Goal: Transaction & Acquisition: Purchase product/service

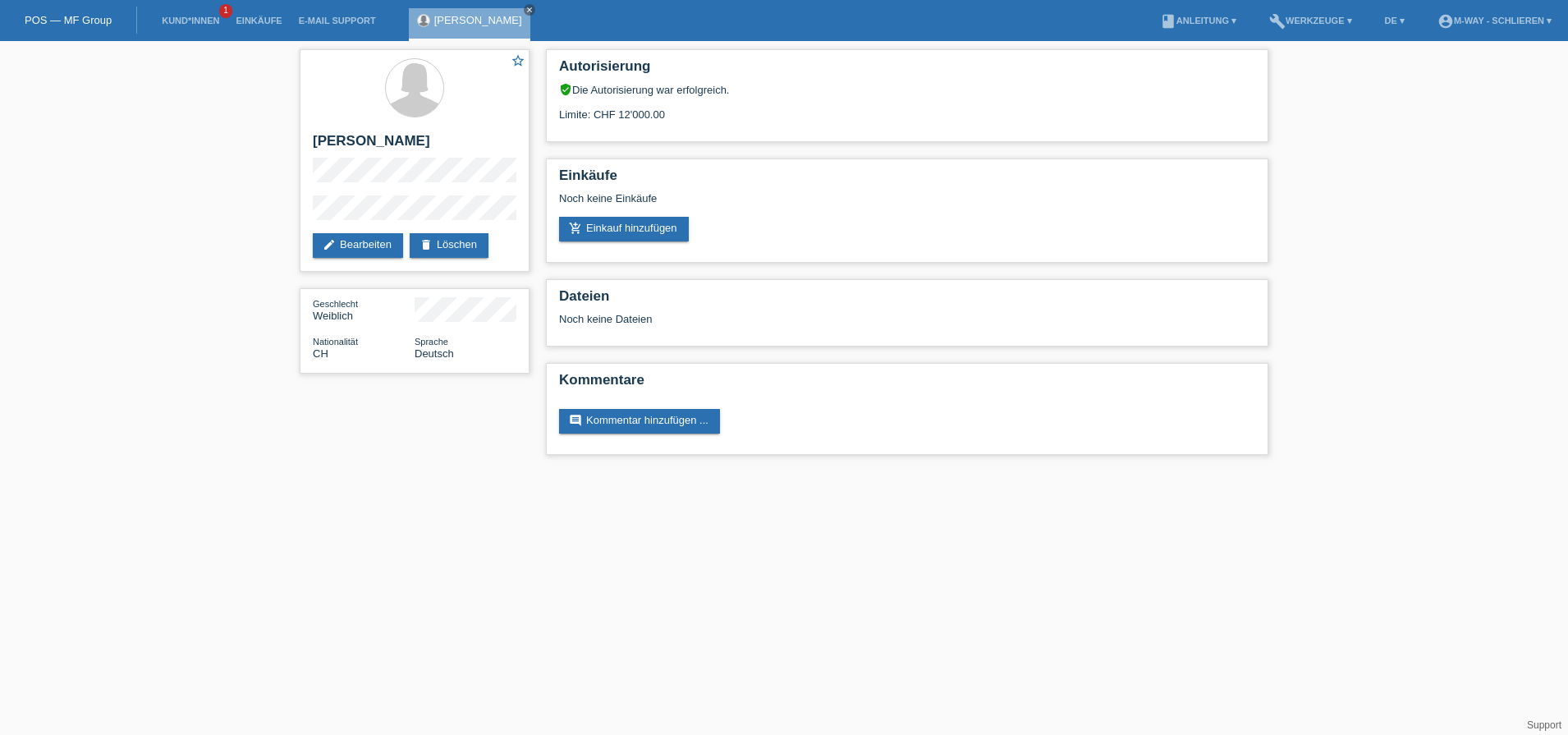
click at [160, 15] on li "Kund*innen 1" at bounding box center [190, 21] width 74 height 42
click at [183, 22] on link "Kund*innen" at bounding box center [190, 20] width 74 height 10
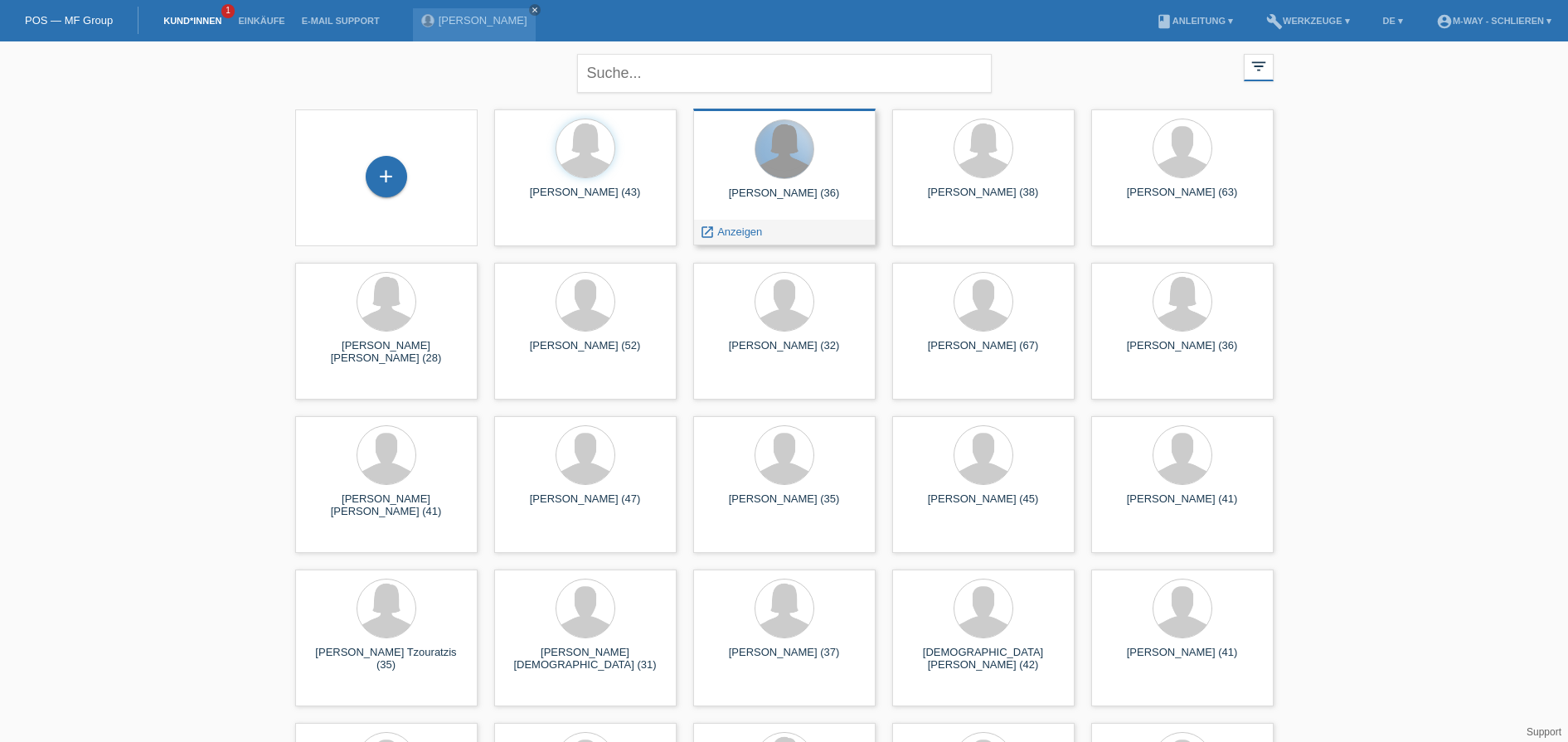
click at [787, 170] on div at bounding box center [784, 149] width 58 height 58
click at [751, 231] on span "Anzeigen" at bounding box center [739, 232] width 45 height 12
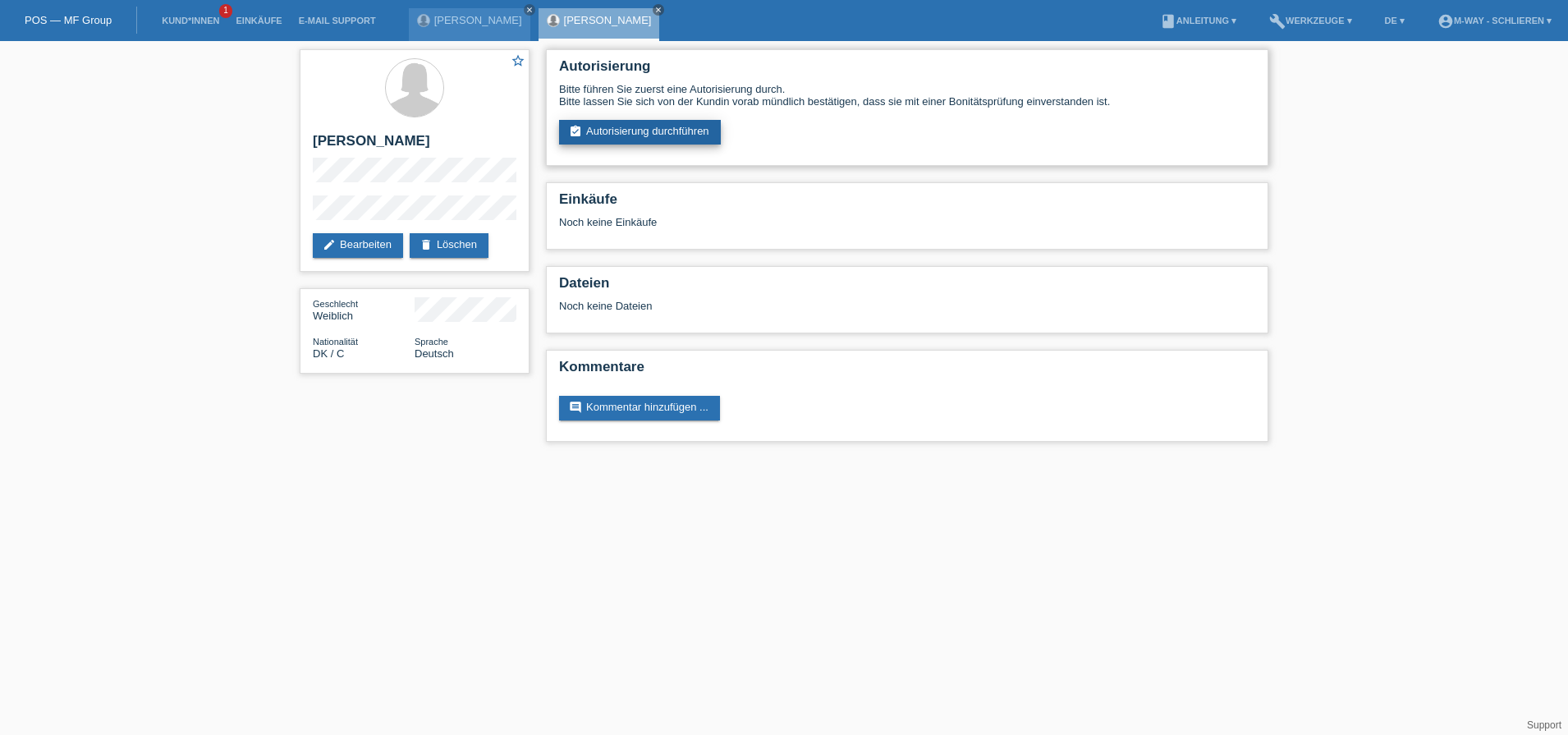
click at [698, 134] on link "assignment_turned_in Autorisierung durchführen" at bounding box center [639, 132] width 162 height 24
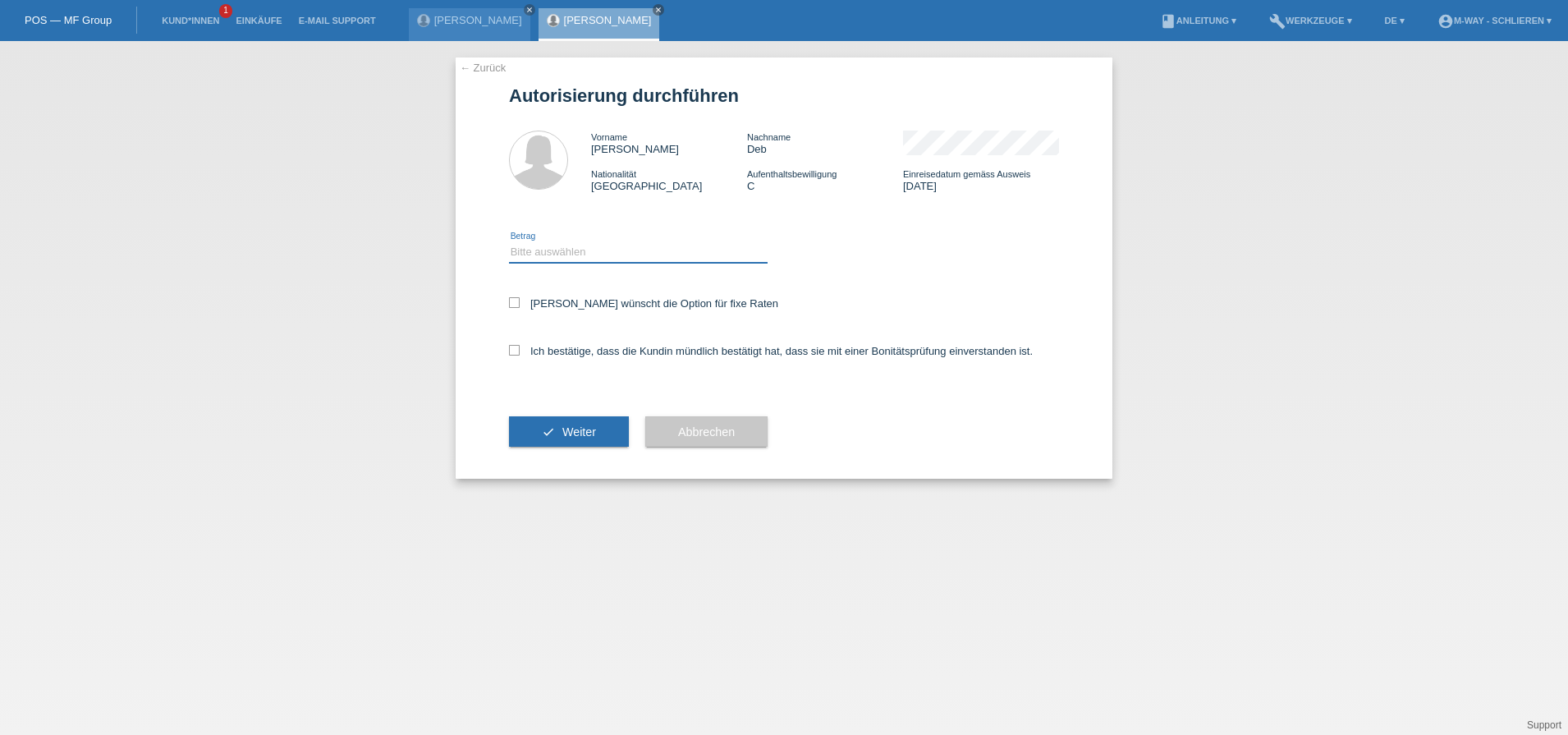
click at [637, 248] on select "Bitte auswählen CHF 1.00 - CHF 499.00 CHF 500.00 - CHF 1'999.00 CHF 2'000.00 - …" at bounding box center [638, 252] width 259 height 20
select select "3"
click at [509, 242] on select "Bitte auswählen CHF 1.00 - CHF 499.00 CHF 500.00 - CHF 1'999.00 CHF 2'000.00 - …" at bounding box center [638, 252] width 259 height 20
click at [507, 303] on div "← Zurück Autorisierung durchführen Vorname Nina Nachname Deb Nationalität Dänem…" at bounding box center [784, 268] width 657 height 422
click at [517, 303] on icon at bounding box center [514, 303] width 10 height 10
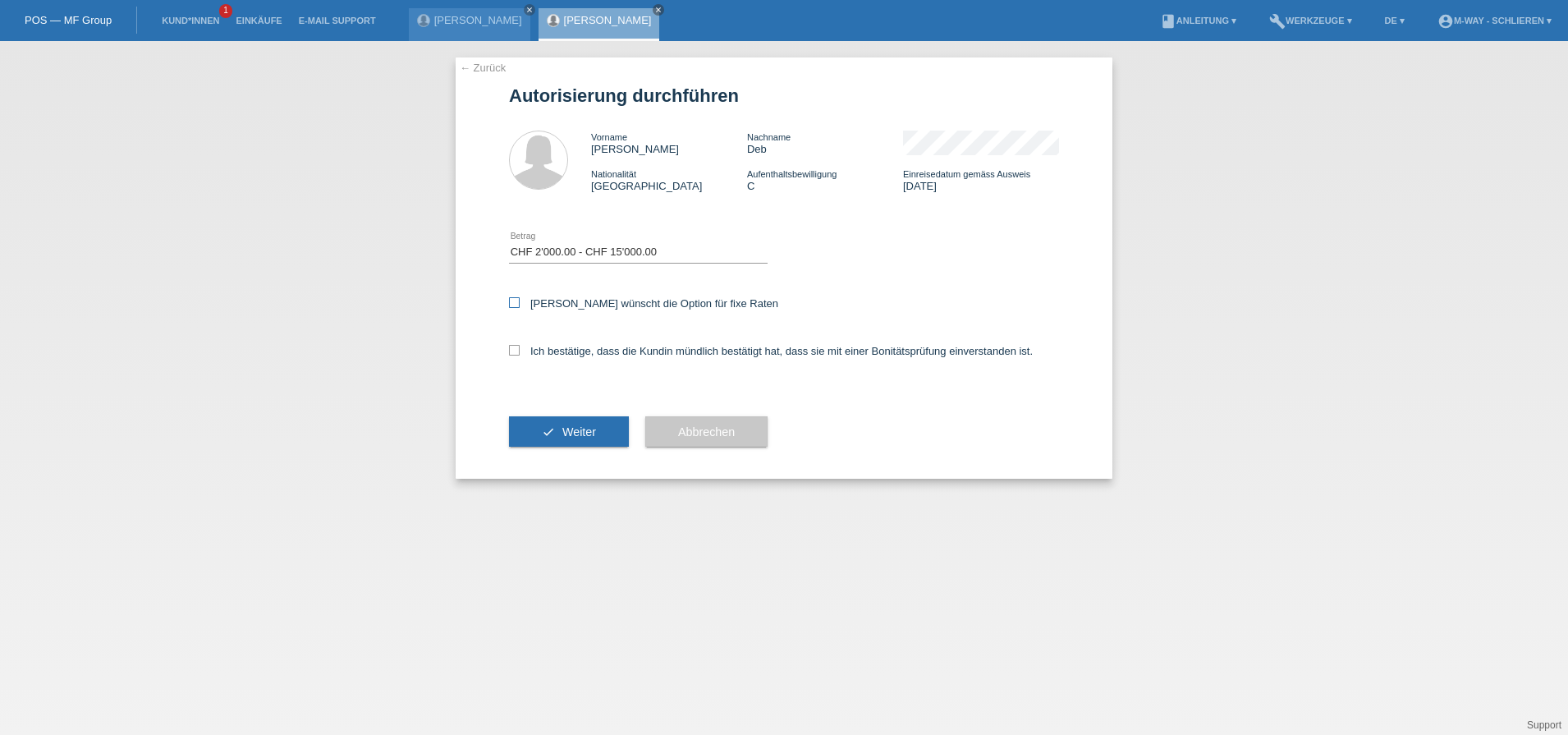
click at [517, 303] on input "Kundin wünscht die Option für fixe Raten" at bounding box center [514, 303] width 10 height 10
checkbox input "true"
click at [511, 347] on icon at bounding box center [514, 351] width 10 height 10
click at [511, 347] on input "Ich bestätige, dass die Kundin mündlich bestätigt hat, dass sie mit einer Bonit…" at bounding box center [514, 351] width 10 height 10
checkbox input "true"
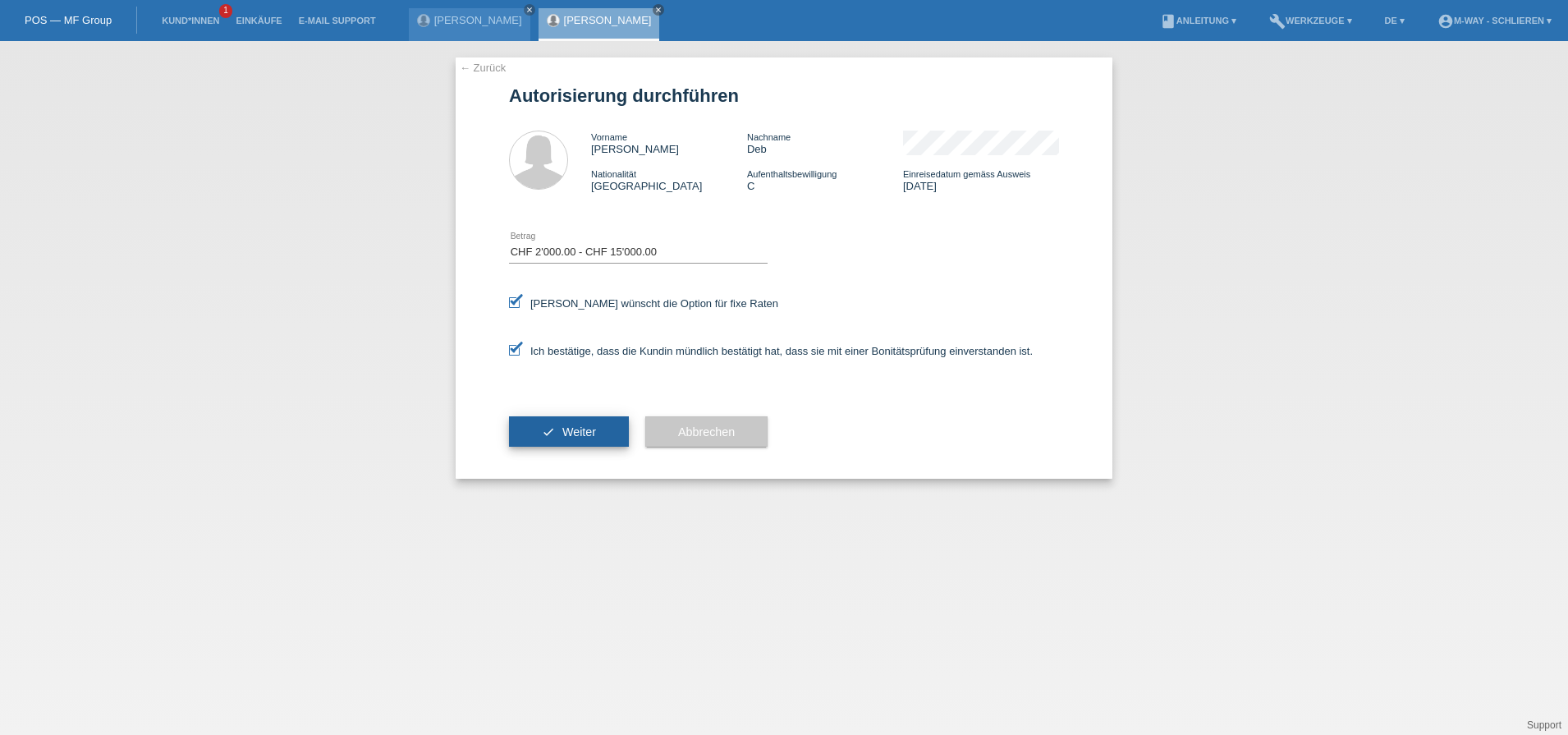
click at [581, 436] on span "Weiter" at bounding box center [579, 432] width 34 height 13
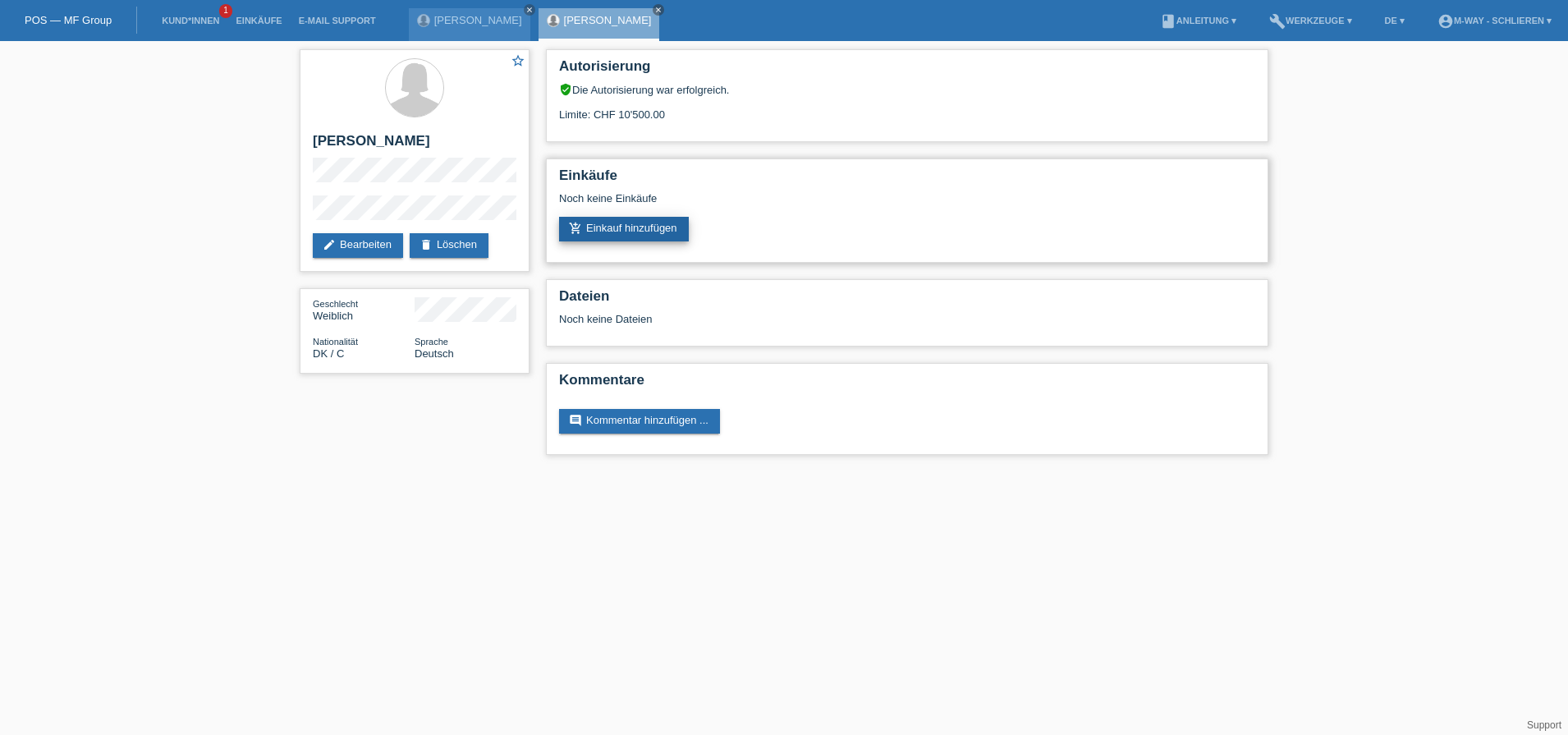
click at [659, 228] on link "add_shopping_cart Einkauf hinzufügen" at bounding box center [624, 229] width 130 height 24
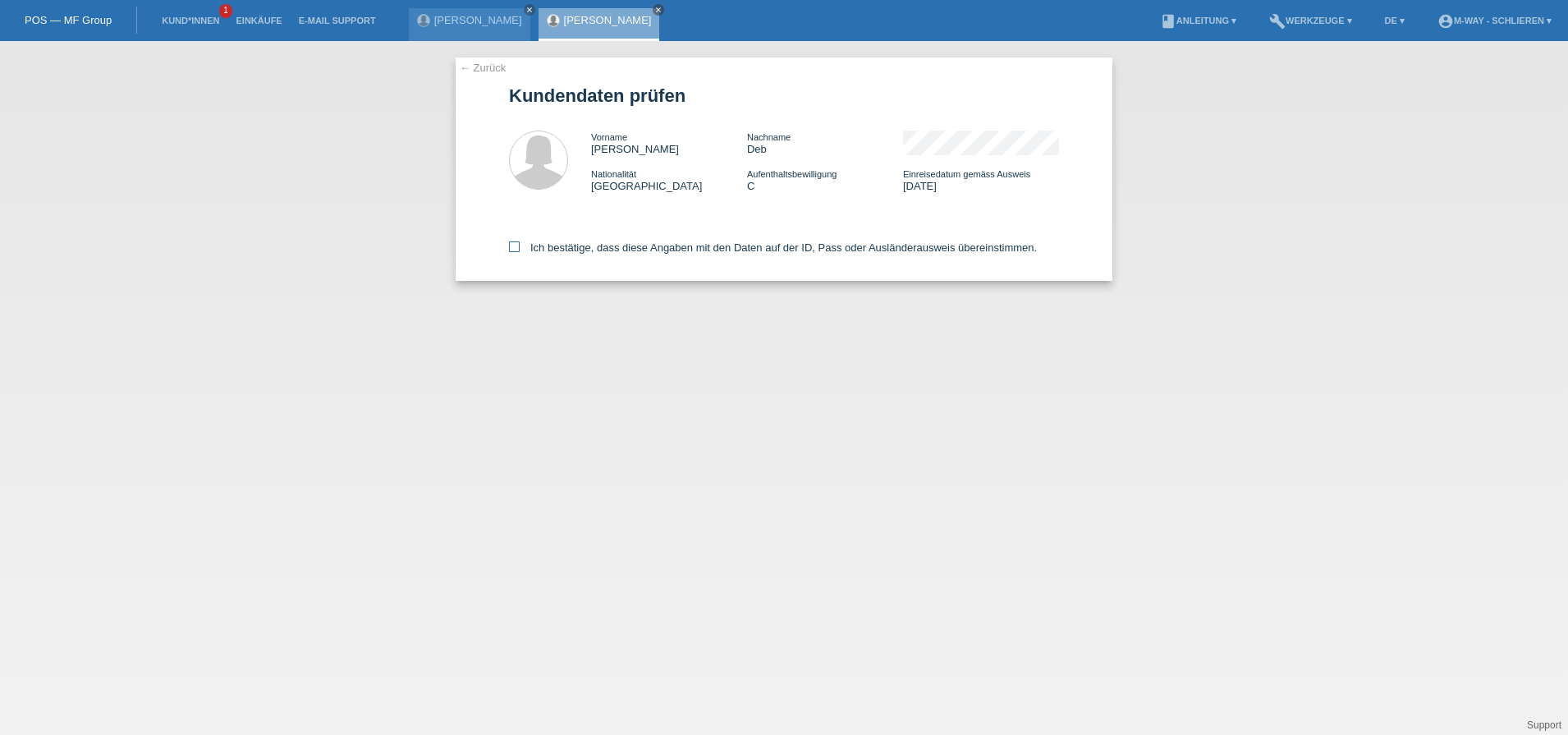
click at [520, 249] on label "Ich bestätige, dass diese Angaben mit den Daten auf der ID, Pass oder Ausländer…" at bounding box center [773, 248] width 528 height 12
click at [520, 249] on input "Ich bestätige, dass diese Angaben mit den Daten auf der ID, Pass oder Ausländer…" at bounding box center [514, 247] width 10 height 10
checkbox input "true"
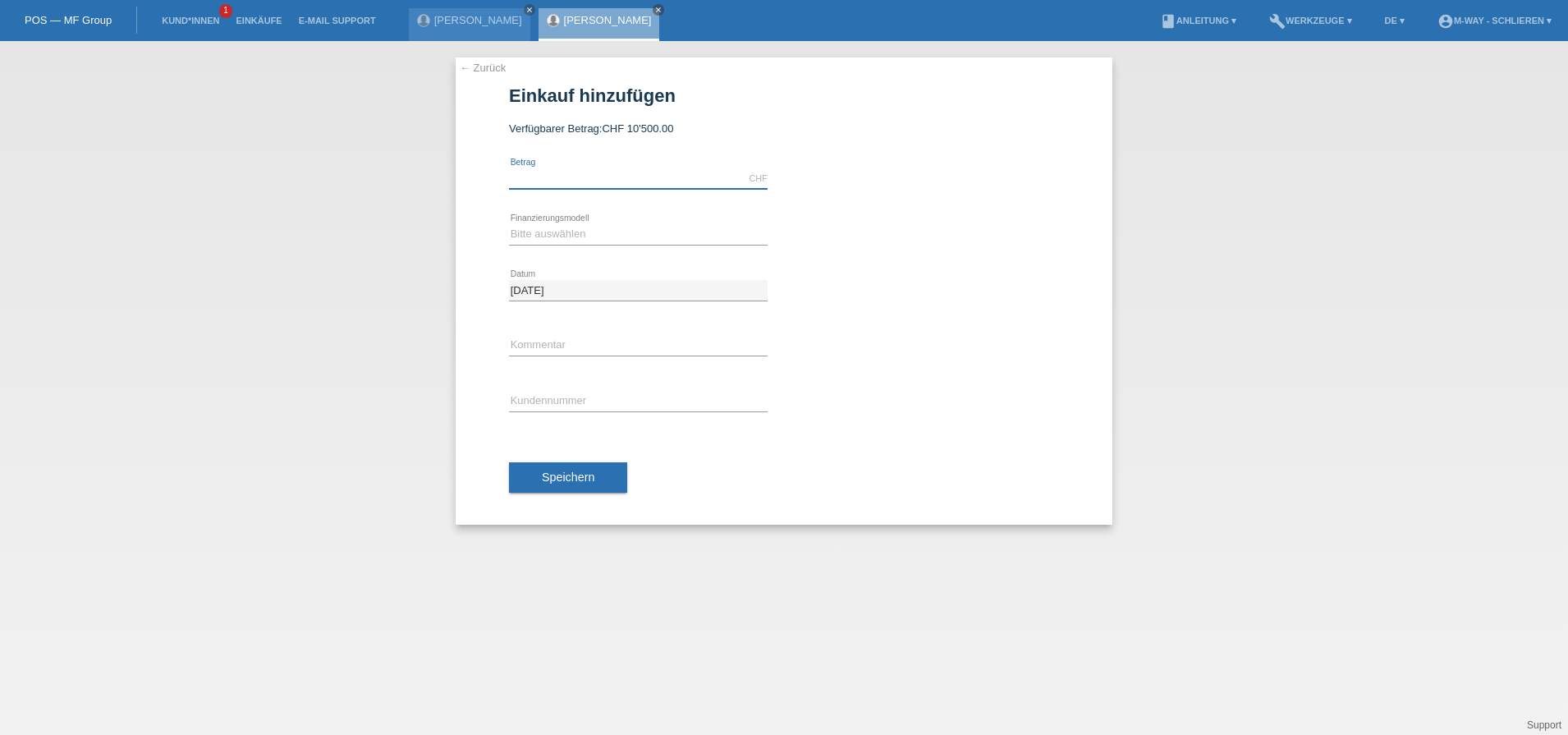
click at [559, 181] on input "text" at bounding box center [638, 179] width 259 height 21
type input "300.00"
click at [539, 237] on select "Bitte auswählen Fixe Raten Kauf auf Rechnung mit Teilzahlungsoption" at bounding box center [638, 234] width 259 height 20
select select "77"
click at [509, 224] on select "Bitte auswählen Fixe Raten Kauf auf Rechnung mit Teilzahlungsoption" at bounding box center [638, 234] width 259 height 20
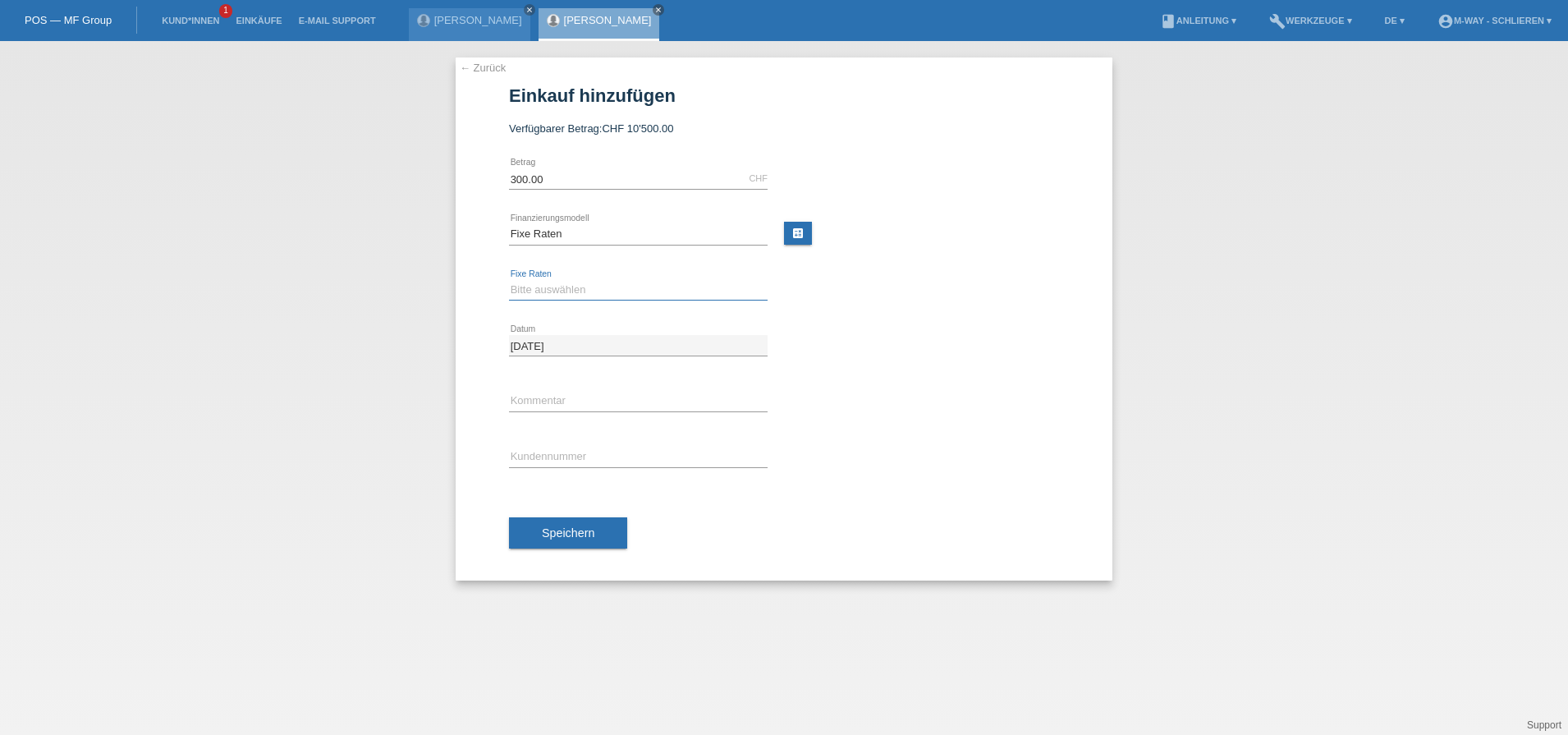
click at [555, 287] on select "Bitte auswählen 4 Raten 5 Raten 6 Raten 7 Raten 8 Raten 9 Raten 10 Raten 11 Rat…" at bounding box center [638, 290] width 259 height 20
select select "202"
click at [509, 280] on select "Bitte auswählen 4 Raten 5 Raten 6 Raten 7 Raten 8 Raten 9 Raten 10 Raten 11 Rat…" at bounding box center [638, 290] width 259 height 20
click at [540, 458] on input "text" at bounding box center [638, 457] width 259 height 21
type input "K412211"
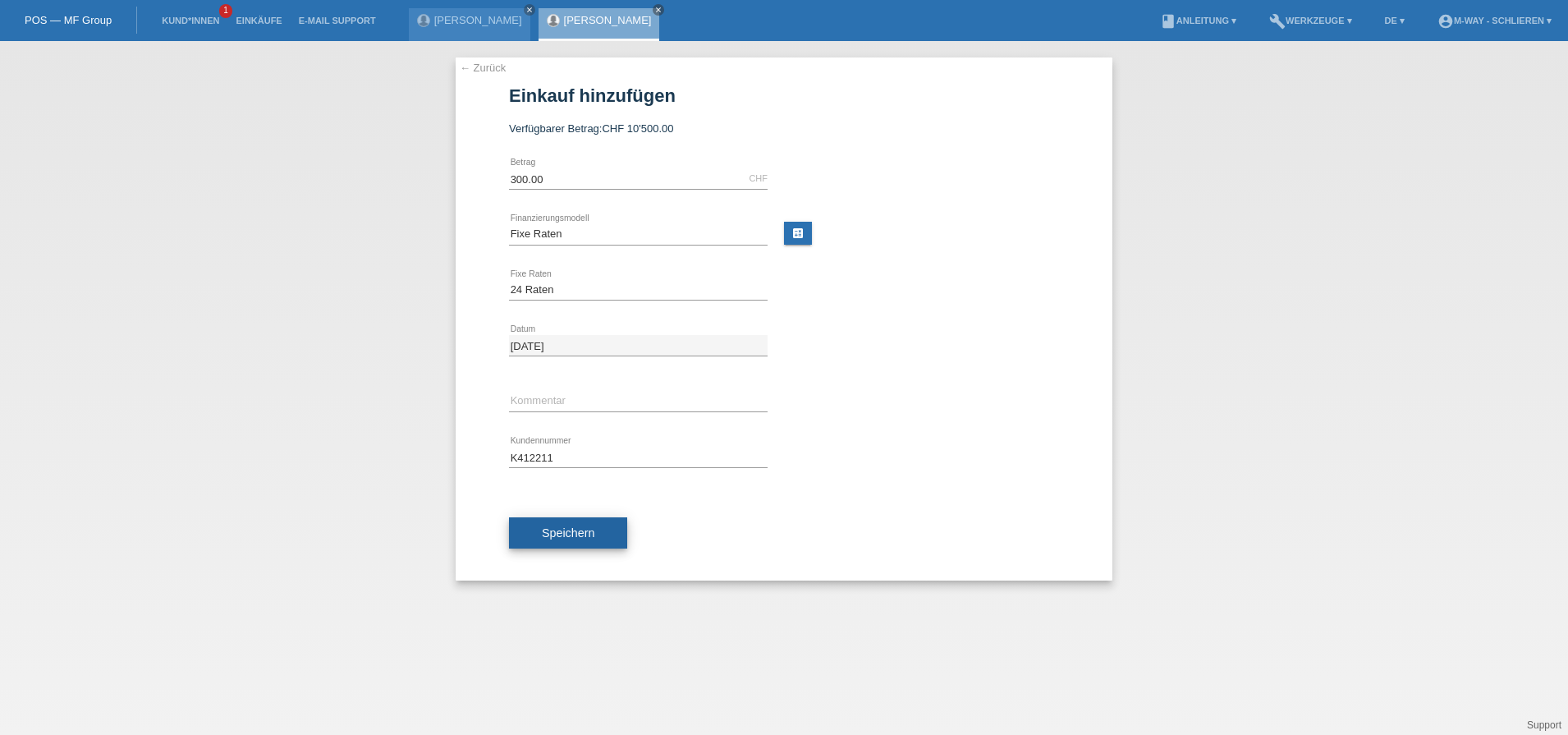
click at [549, 532] on span "Speichern" at bounding box center [568, 532] width 53 height 13
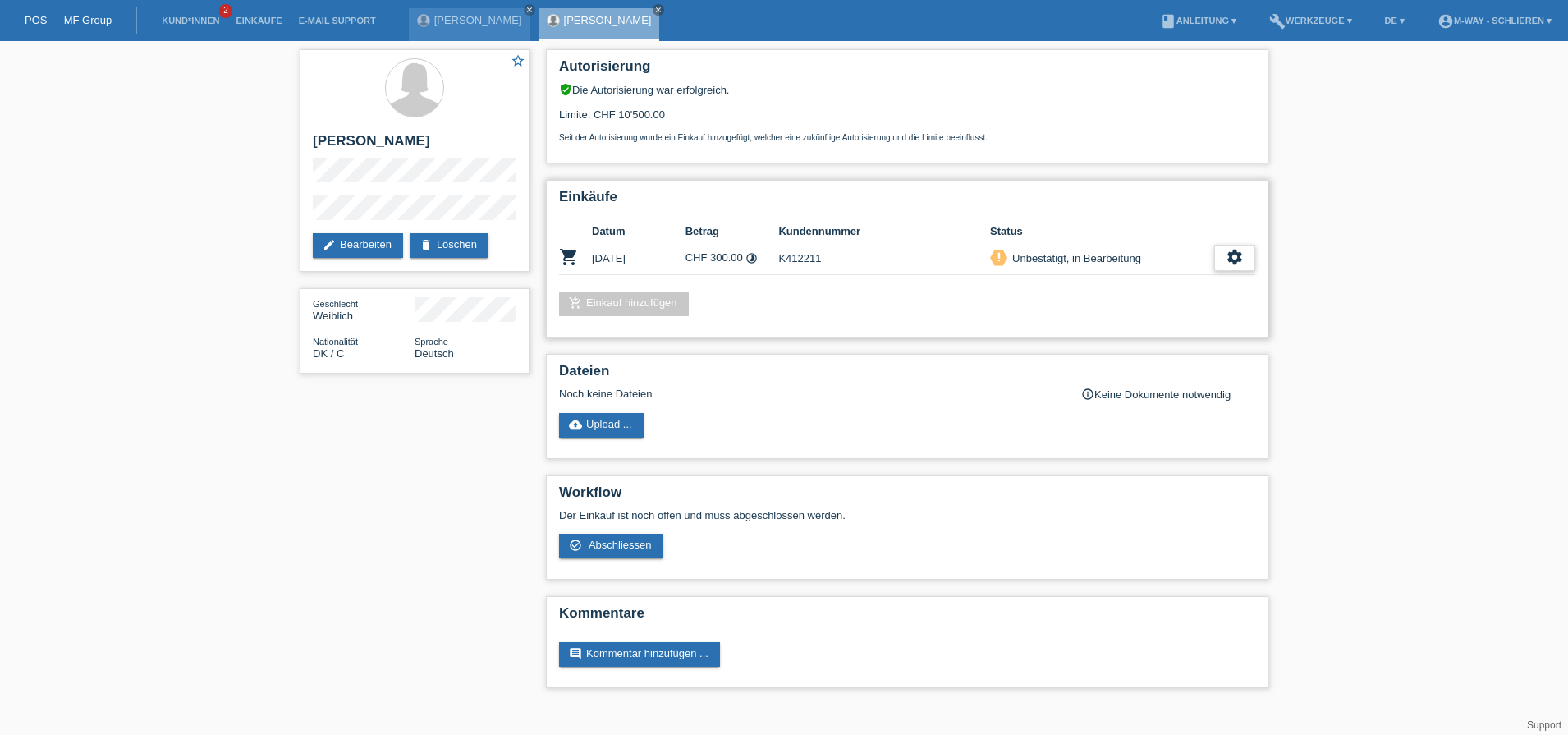
click at [1232, 260] on icon "settings" at bounding box center [1235, 257] width 18 height 18
click at [1108, 259] on div "Unbestätigt, in Bearbeitung" at bounding box center [1074, 258] width 134 height 17
click at [1222, 255] on div "settings" at bounding box center [1234, 258] width 41 height 26
click at [1227, 256] on icon "settings" at bounding box center [1235, 257] width 18 height 18
click at [1119, 358] on span "[PERSON_NAME] ist vom Kauf zurückgetreten..." at bounding box center [1187, 357] width 237 height 20
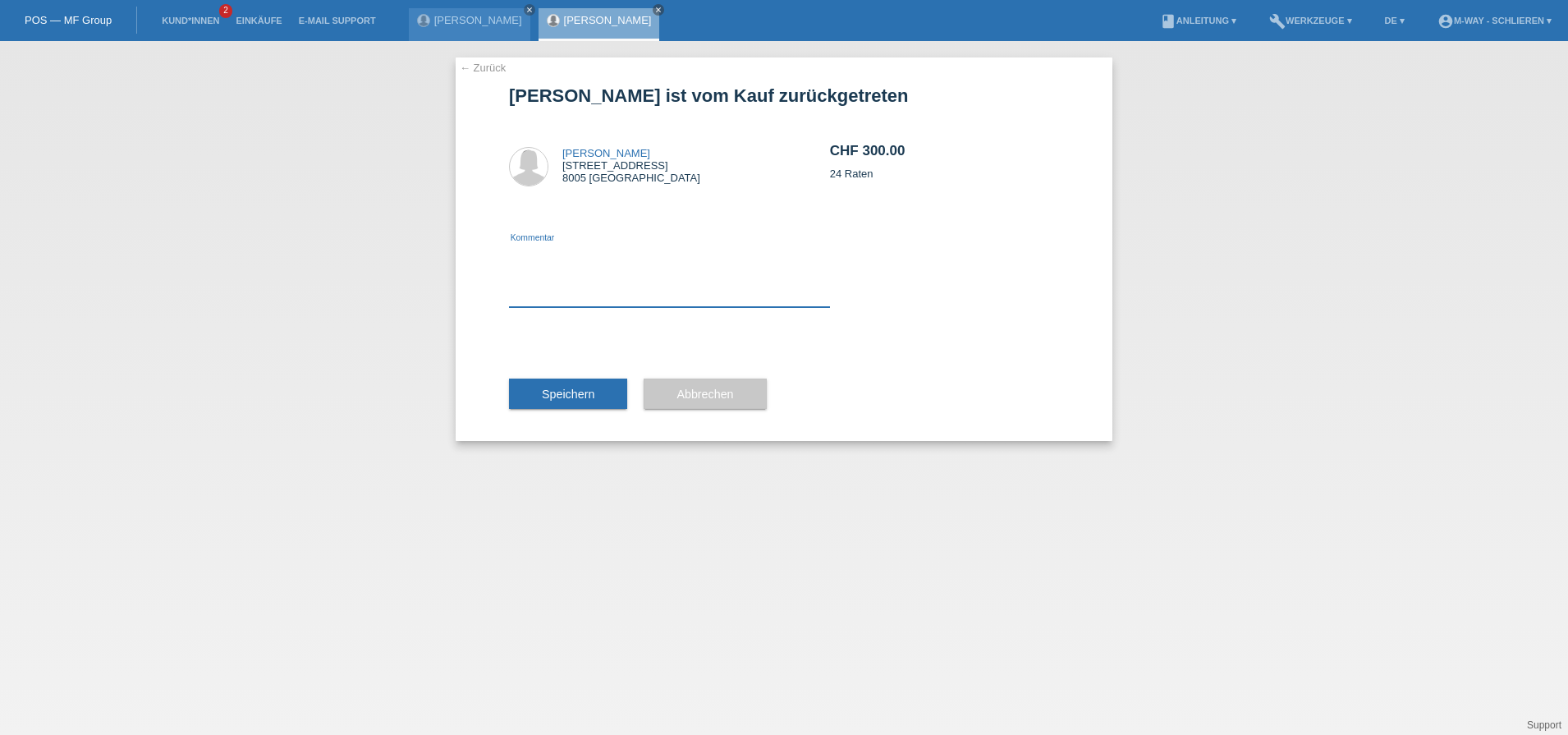
click at [538, 283] on textarea at bounding box center [669, 275] width 321 height 63
type textarea "betrag falsch"
click at [572, 396] on span "Speichern" at bounding box center [568, 394] width 53 height 13
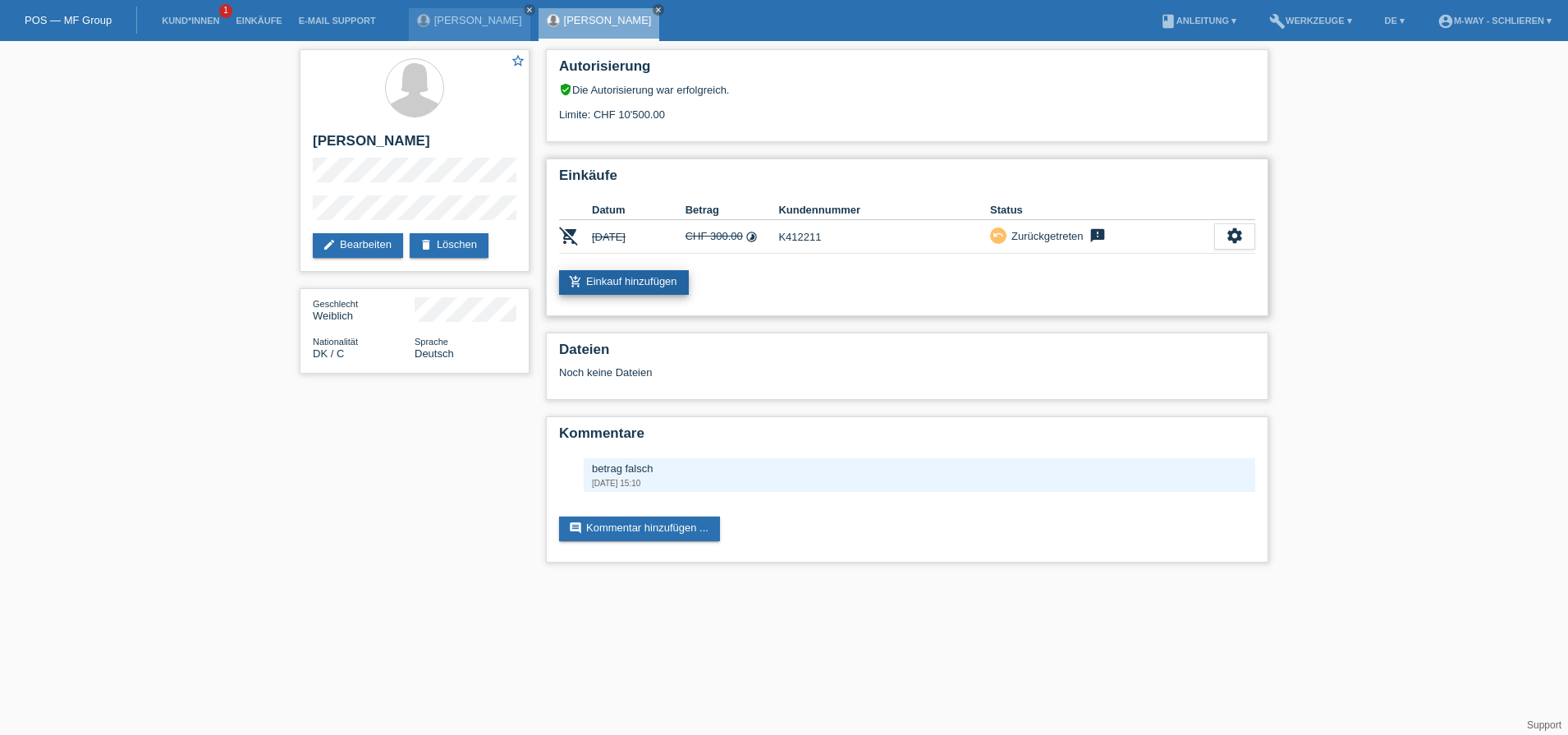
click at [654, 281] on link "add_shopping_cart Einkauf hinzufügen" at bounding box center [624, 282] width 130 height 24
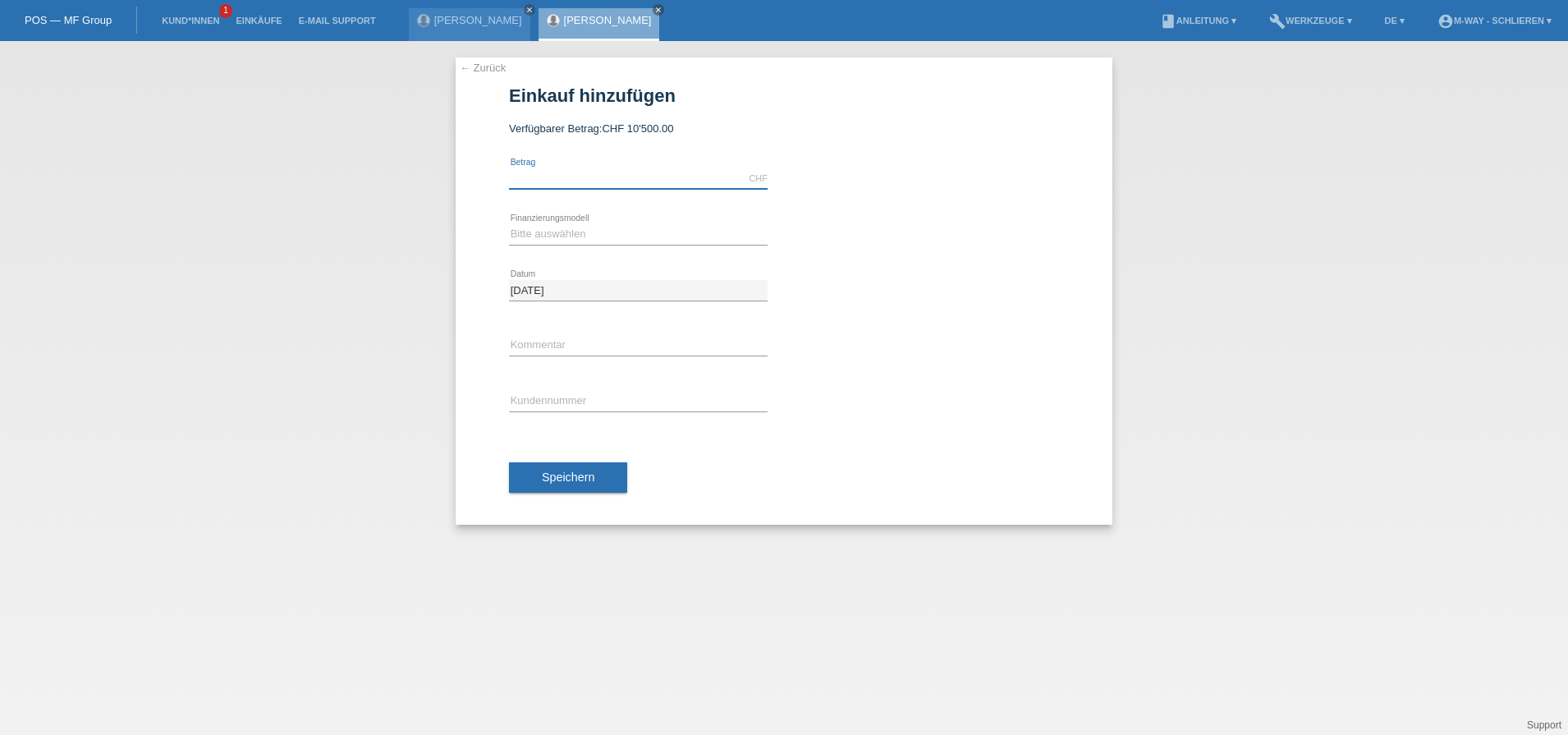
click at [600, 176] on input "text" at bounding box center [638, 179] width 259 height 21
type input "3000.00"
click at [588, 231] on select "Bitte auswählen Fixe Raten Kauf auf Rechnung mit Teilzahlungsoption" at bounding box center [638, 234] width 259 height 20
select select "77"
click at [509, 224] on select "Bitte auswählen Fixe Raten Kauf auf Rechnung mit Teilzahlungsoption" at bounding box center [638, 234] width 259 height 20
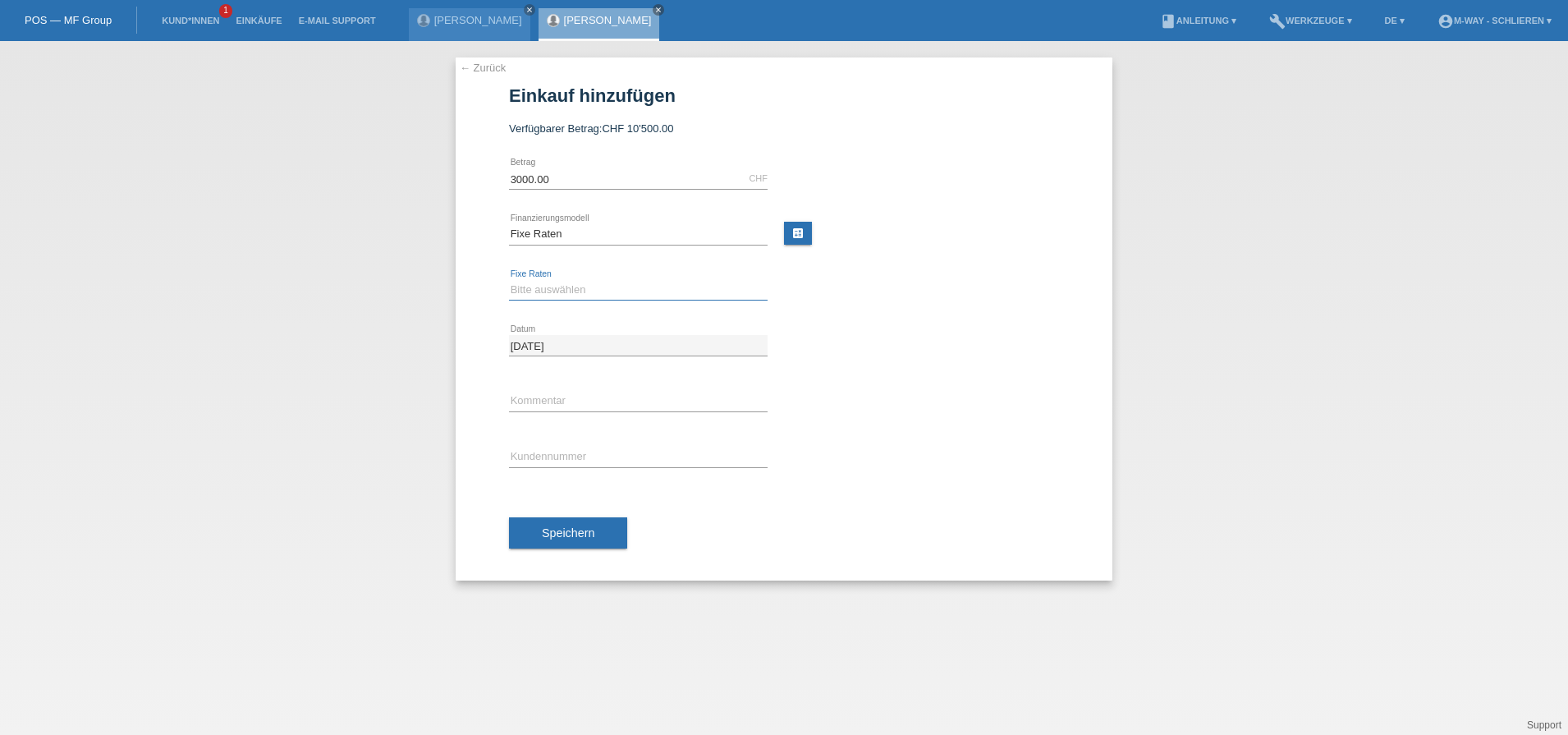
click at [556, 291] on select "Bitte auswählen 4 Raten 5 Raten 6 Raten 7 Raten 8 Raten 9 Raten 10 Raten 11 Rat…" at bounding box center [638, 290] width 259 height 20
select select "202"
click at [509, 280] on select "Bitte auswählen 4 Raten 5 Raten 6 Raten 7 Raten 8 Raten 9 Raten 10 Raten 11 Rat…" at bounding box center [638, 290] width 259 height 20
click at [555, 457] on input "text" at bounding box center [638, 457] width 259 height 21
type input "K412211"
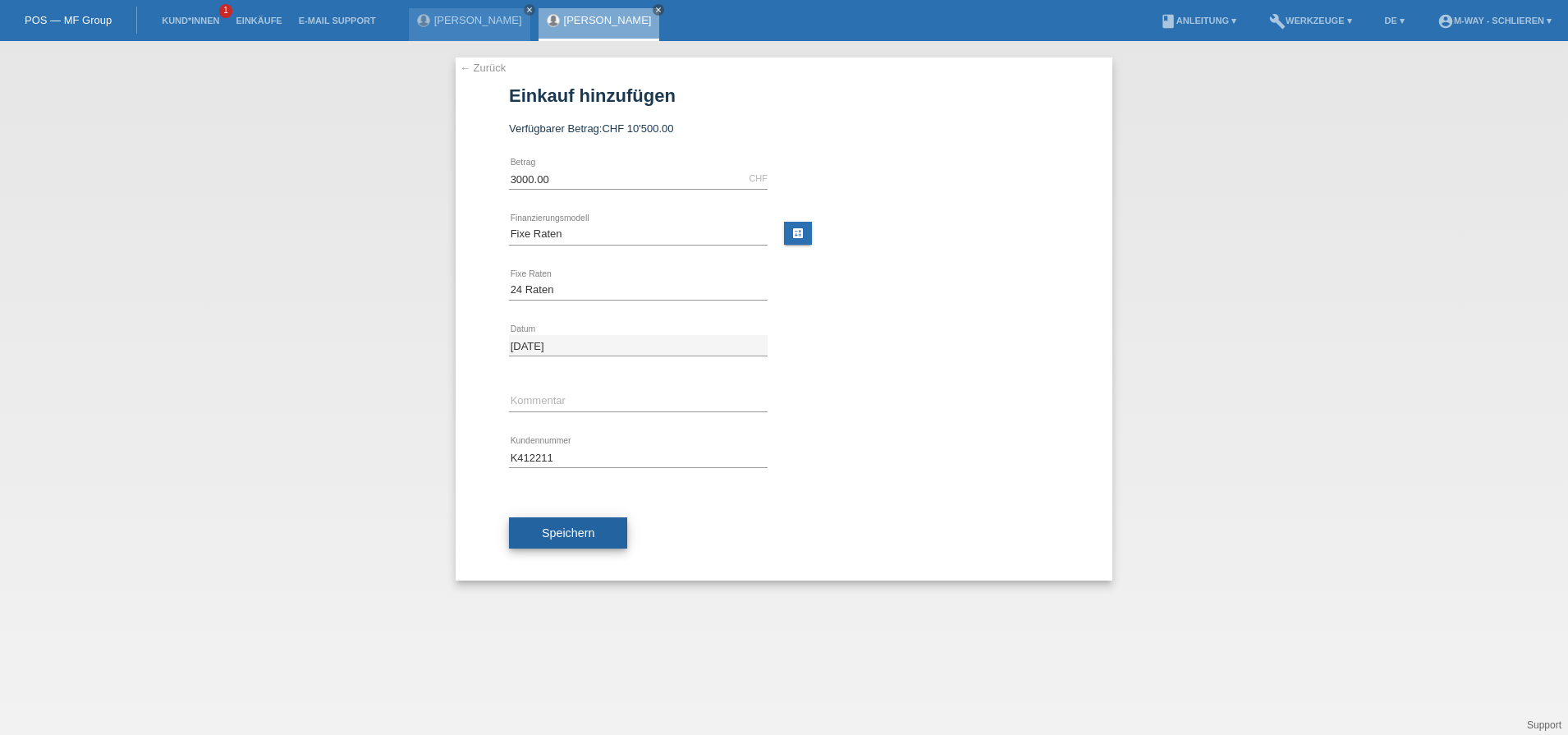
click at [574, 529] on span "Speichern" at bounding box center [568, 532] width 53 height 13
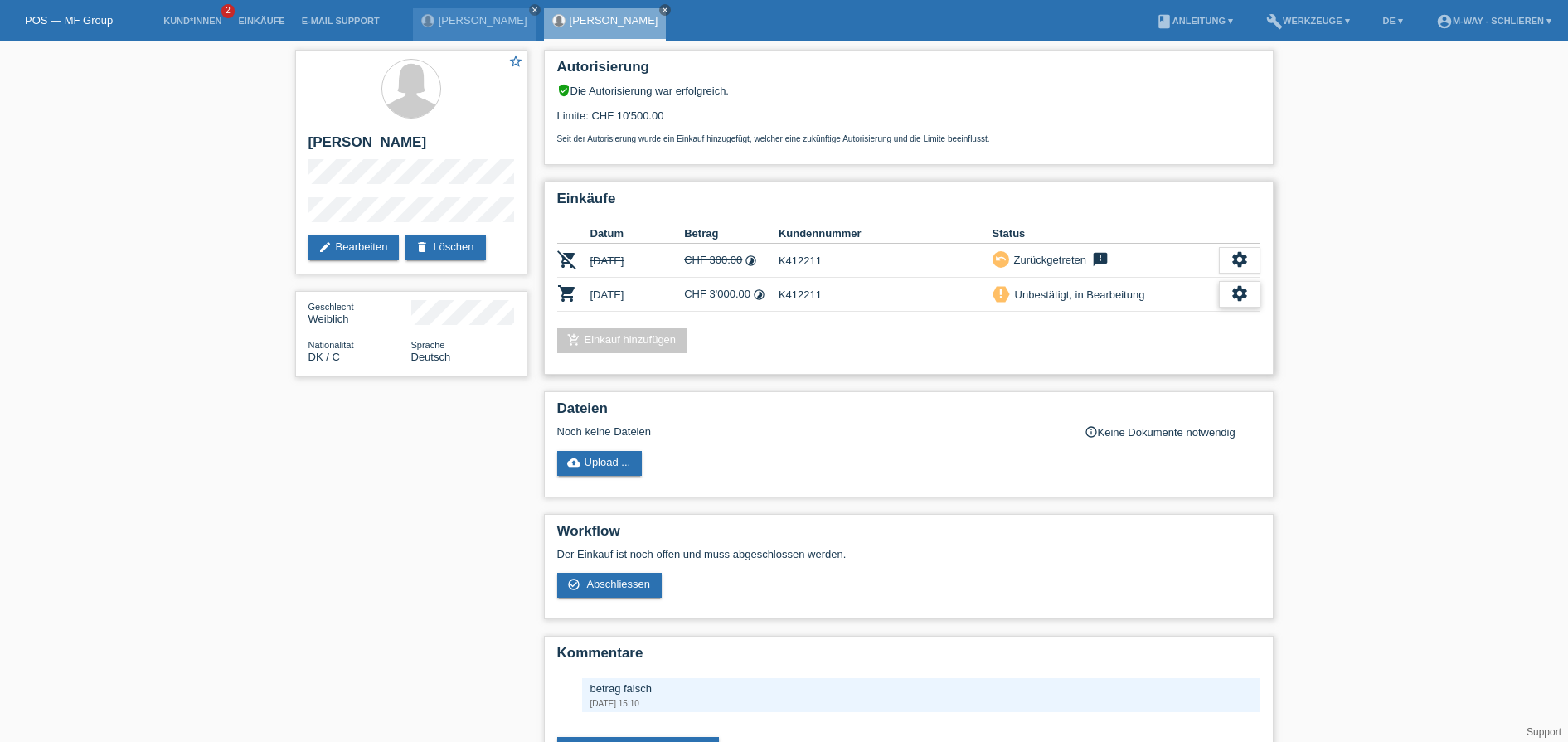
click at [1250, 290] on div "settings" at bounding box center [1239, 295] width 41 height 26
click at [1126, 373] on div "Einkäufe Datum Betrag Kundennummer Status remove_shopping_cart 14.08.2025 CHF 3…" at bounding box center [908, 278] width 730 height 193
click at [1225, 291] on div "settings" at bounding box center [1239, 295] width 41 height 26
click at [1108, 371] on span "Abschliessen" at bounding box center [1105, 370] width 69 height 20
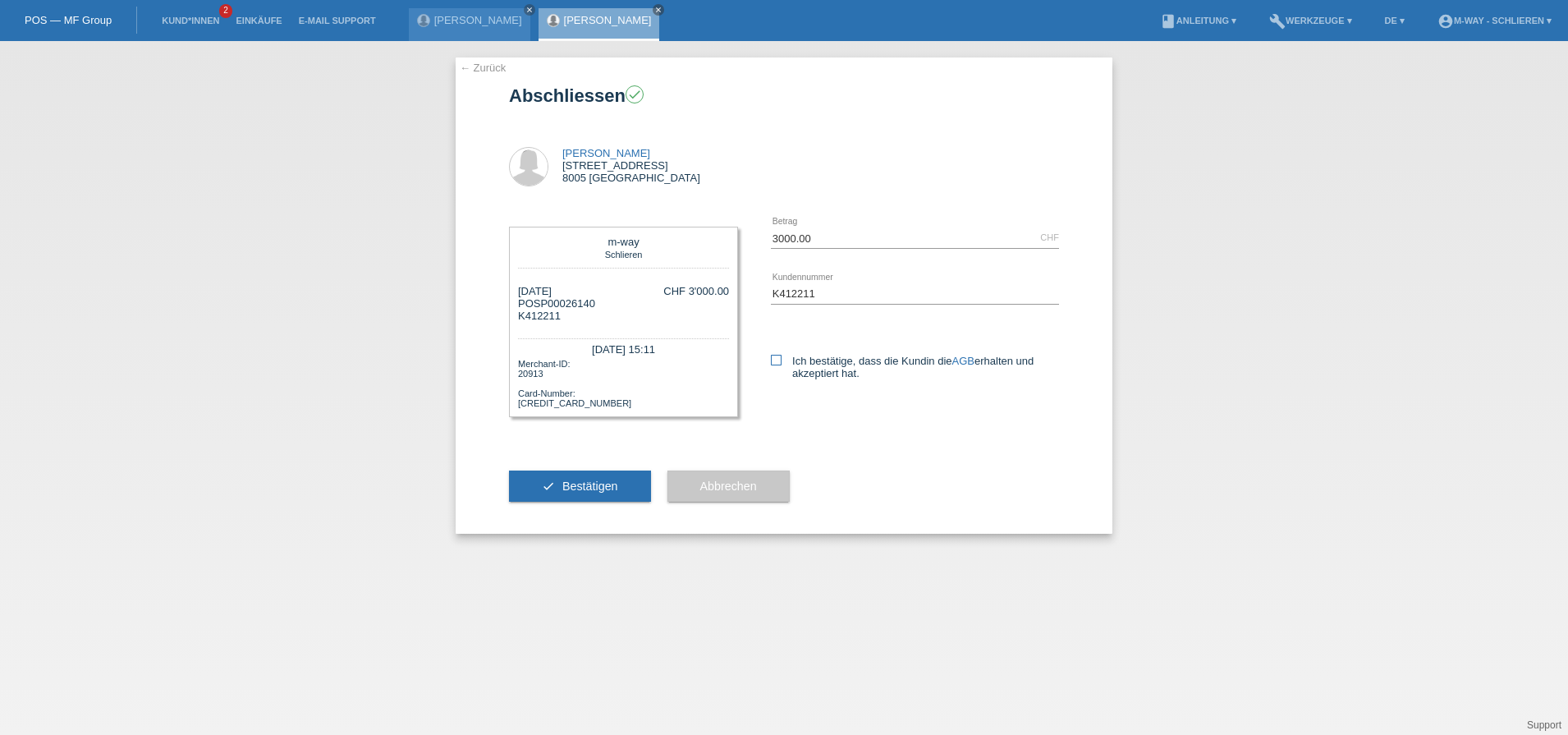
click at [776, 356] on icon at bounding box center [776, 360] width 10 height 10
click at [776, 356] on input "Ich bestätige, dass die Kundin die AGB erhalten und akzeptiert hat." at bounding box center [776, 360] width 10 height 10
checkbox input "true"
click at [595, 490] on span "Bestätigen" at bounding box center [590, 486] width 56 height 13
